Goal: Information Seeking & Learning: Find contact information

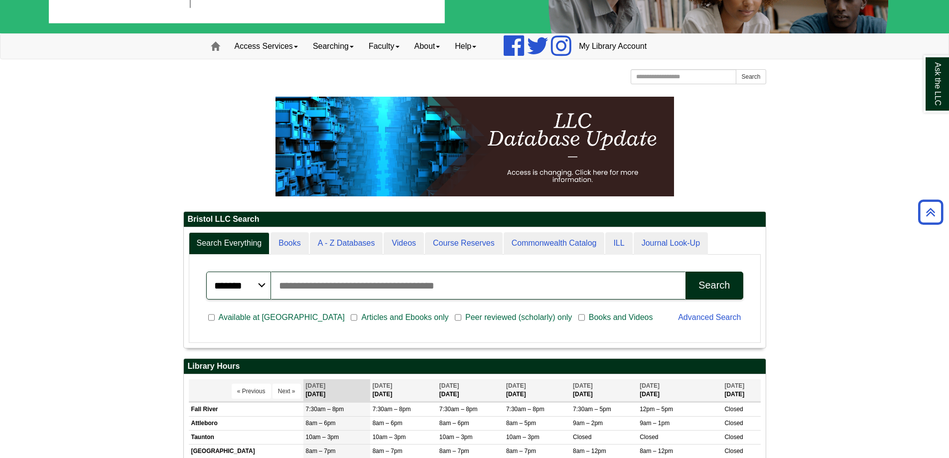
scroll to position [120, 582]
click at [433, 45] on link "About" at bounding box center [427, 46] width 41 height 25
click at [437, 80] on link "Hours & Locations" at bounding box center [447, 78] width 80 height 11
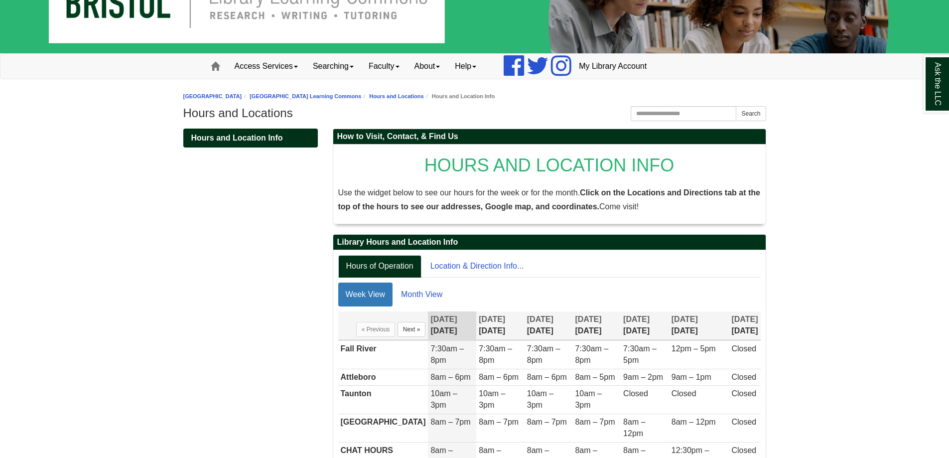
scroll to position [100, 0]
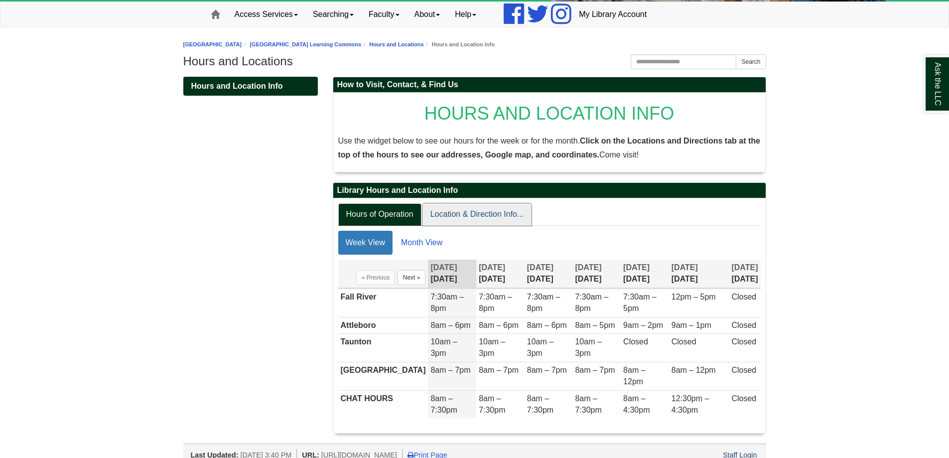
click at [471, 214] on link "Location & Direction Info..." at bounding box center [477, 214] width 110 height 22
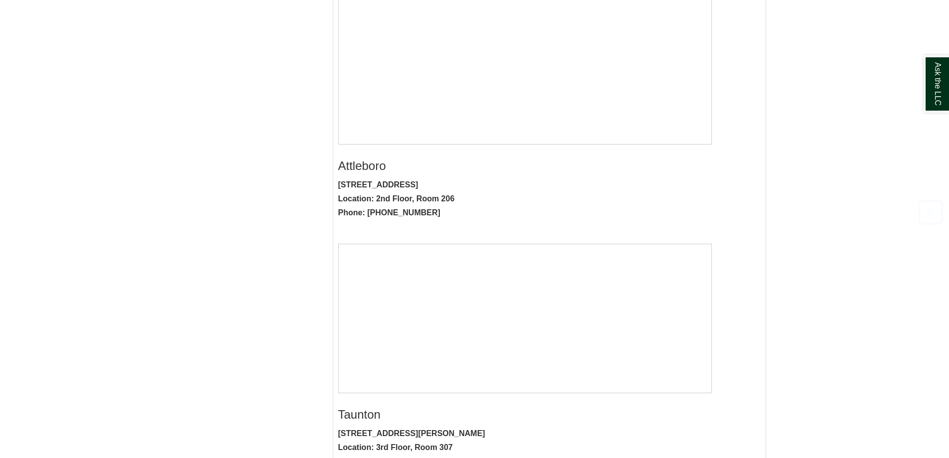
scroll to position [449, 0]
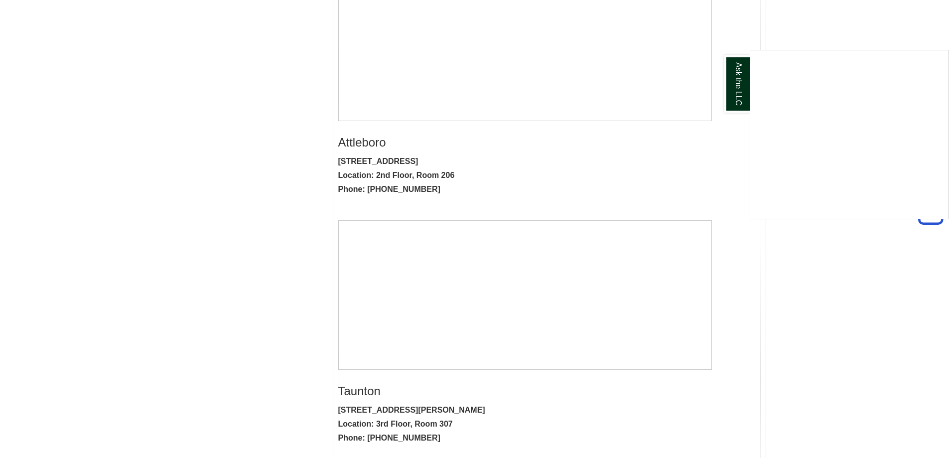
drag, startPoint x: 454, startPoint y: 177, endPoint x: 417, endPoint y: 176, distance: 37.4
click at [417, 176] on body "Skip to Main Content Toggle navigation Home Access Services Access Services Pol…" at bounding box center [474, 222] width 949 height 1342
click at [420, 175] on div "Ask the LLC" at bounding box center [474, 229] width 949 height 458
drag, startPoint x: 420, startPoint y: 175, endPoint x: 440, endPoint y: 174, distance: 20.4
click at [440, 174] on strong "11 Field Road, Attleboro, MA 02703 Location: 2nd Floor, Room 206 Phone: 774-357…" at bounding box center [396, 175] width 117 height 36
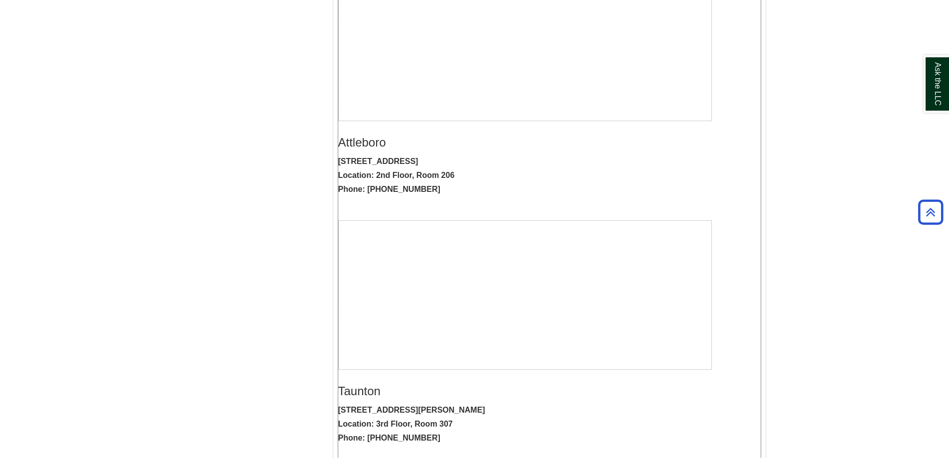
copy strong "Room 206"
